Goal: Task Accomplishment & Management: Manage account settings

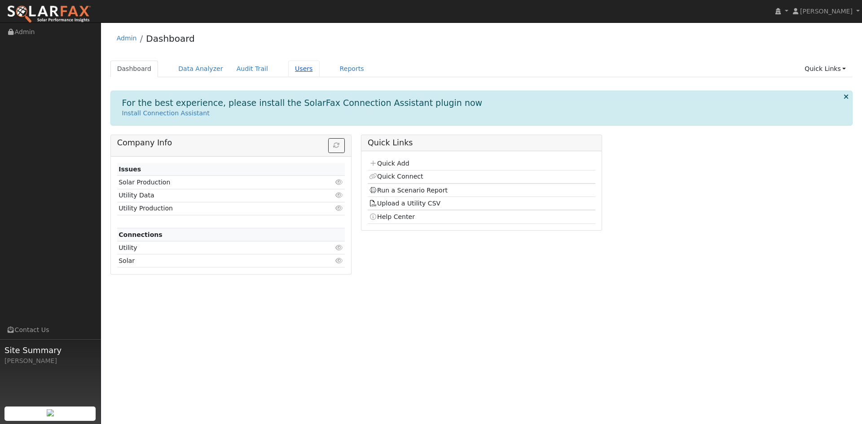
click at [289, 70] on link "Users" at bounding box center [303, 69] width 31 height 17
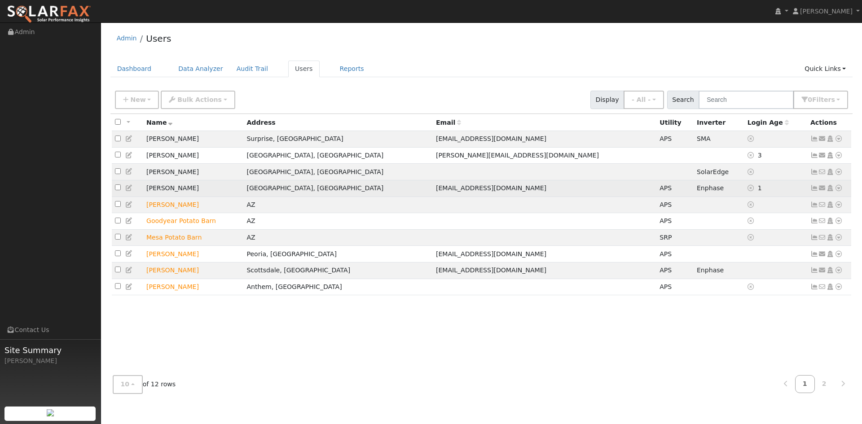
click at [814, 191] on icon at bounding box center [814, 188] width 8 height 6
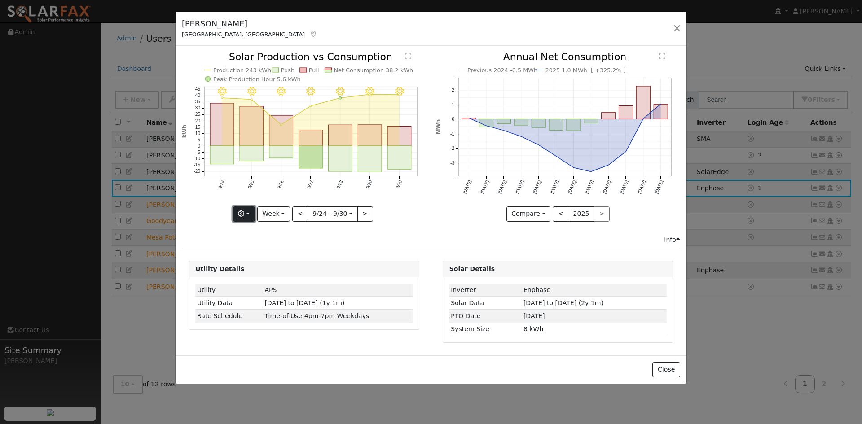
click at [244, 211] on icon "button" at bounding box center [241, 214] width 6 height 6
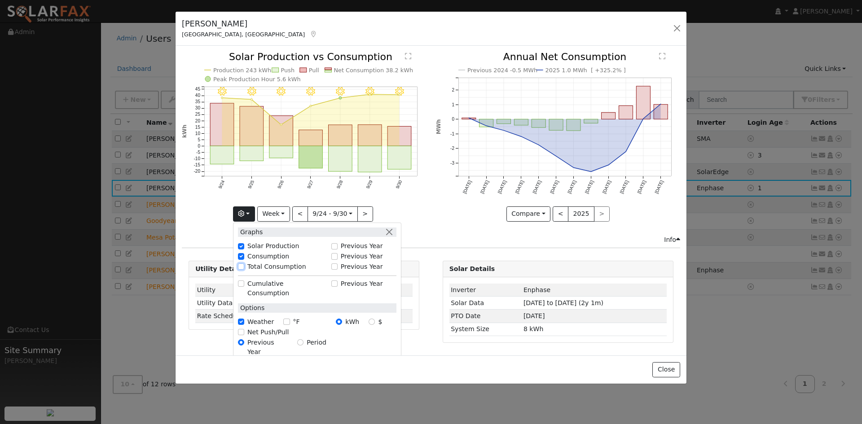
click at [244, 267] on input "Total Consumption" at bounding box center [241, 267] width 6 height 6
checkbox input "true"
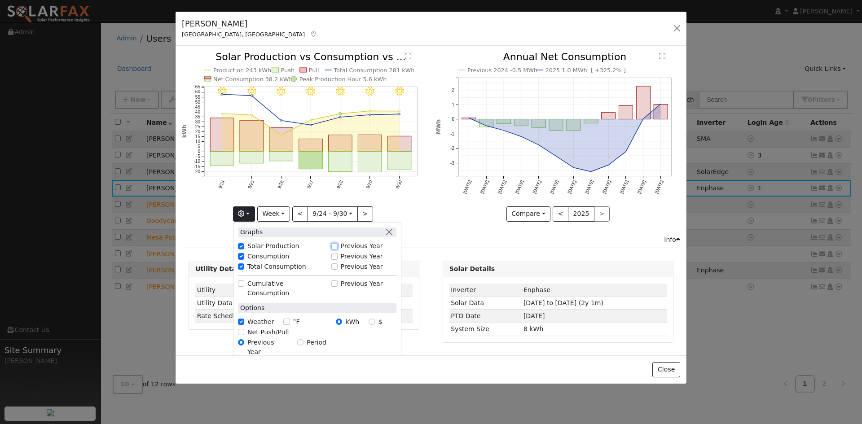
click at [338, 246] on input "Previous Year" at bounding box center [334, 246] width 6 height 6
checkbox input "true"
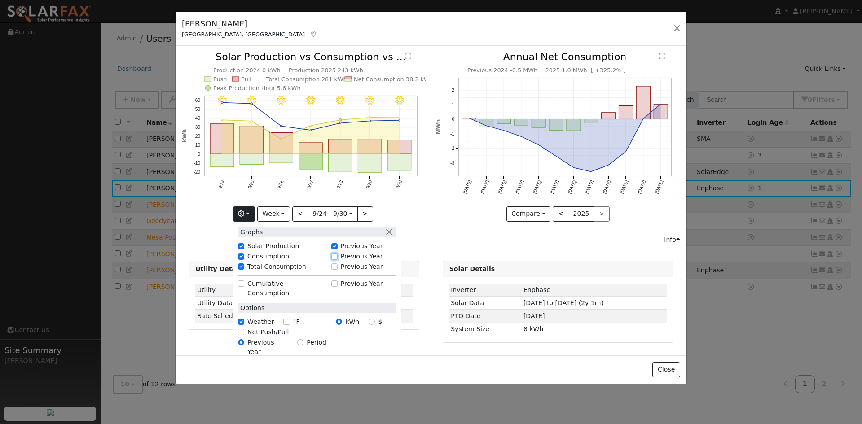
click at [337, 255] on input "Previous Year" at bounding box center [334, 256] width 6 height 6
checkbox input "true"
checkbox input "false"
click at [336, 265] on input "Previous Year" at bounding box center [334, 267] width 6 height 6
checkbox input "true"
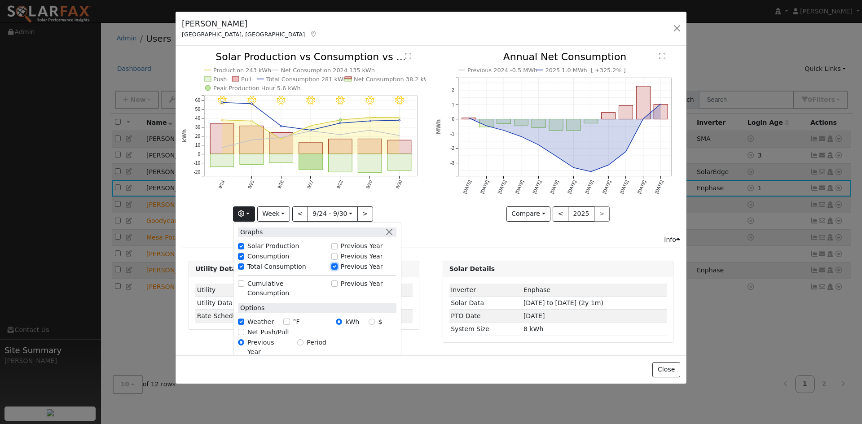
checkbox input "false"
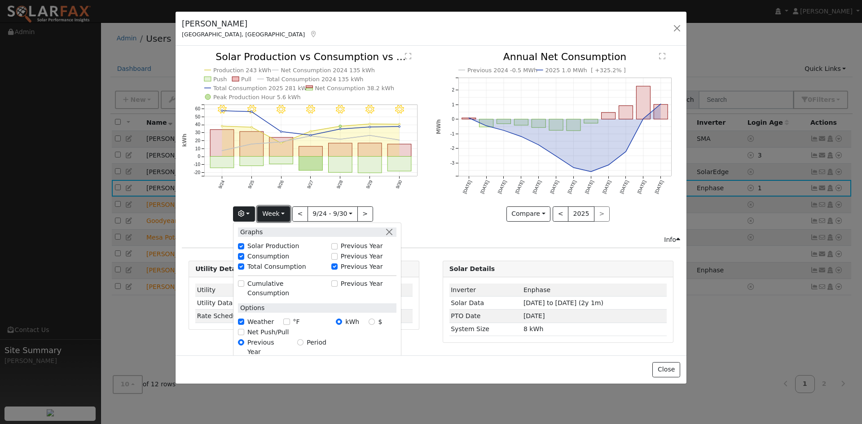
click at [278, 212] on button "Week" at bounding box center [273, 214] width 33 height 15
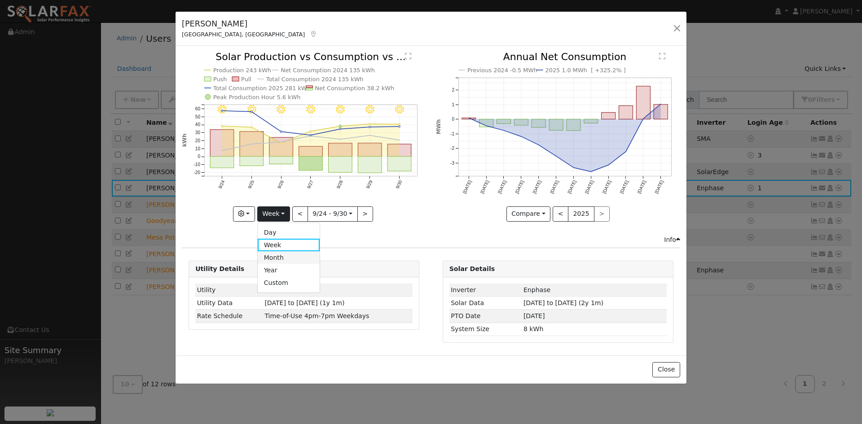
click at [286, 254] on link "Month" at bounding box center [289, 257] width 62 height 13
type input "2025-09-01"
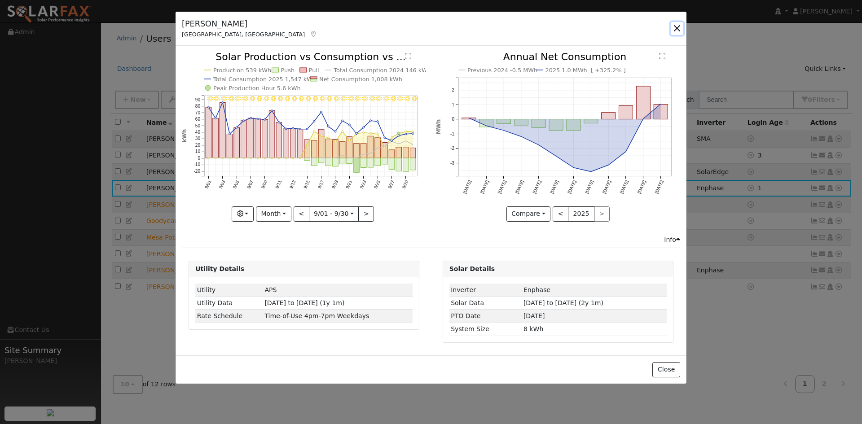
click at [676, 29] on button "button" at bounding box center [677, 28] width 13 height 13
